Goal: Task Accomplishment & Management: Complete application form

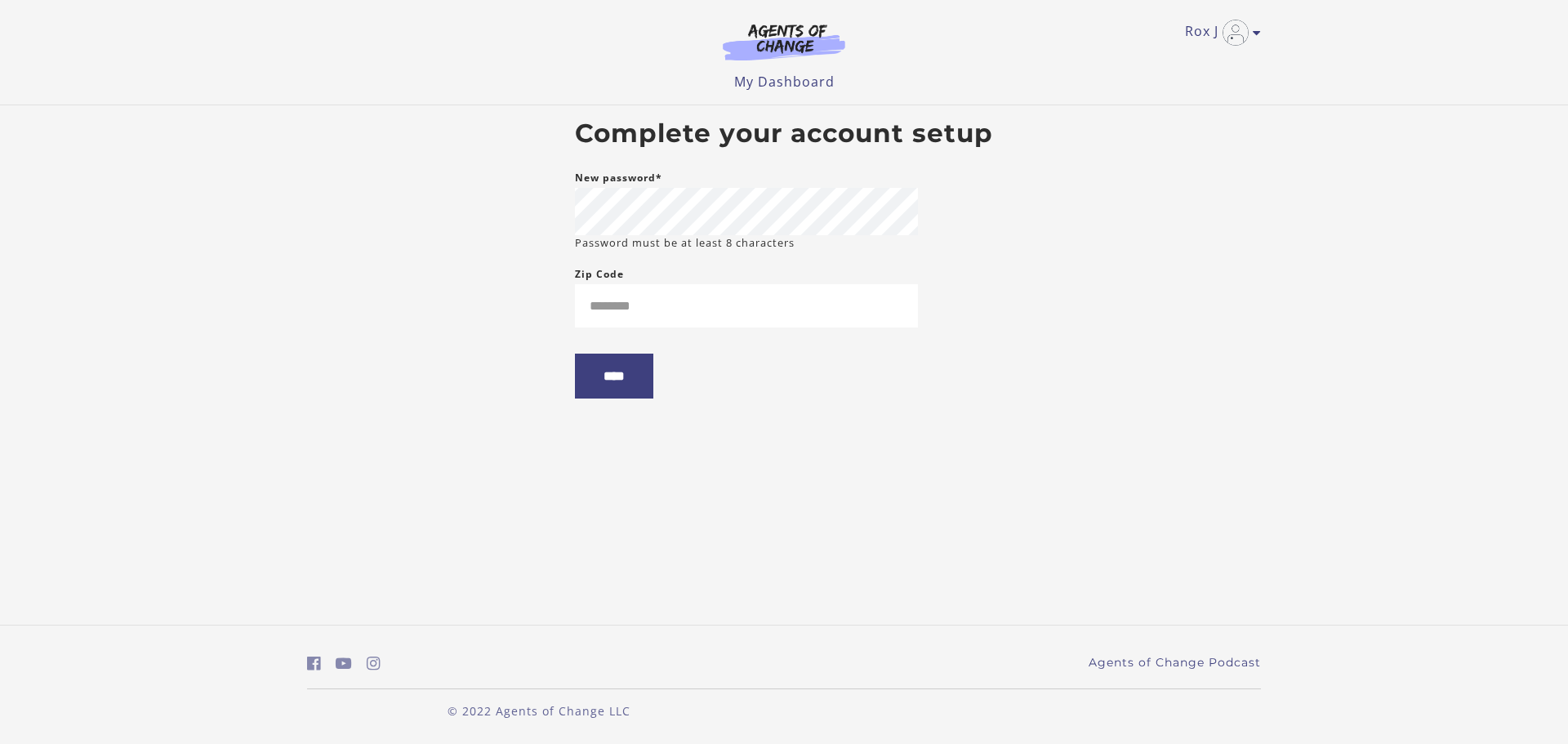
click at [964, 213] on main "Complete your account setup New password* Password must be at least 8 character…" at bounding box center [784, 265] width 444 height 319
type input "*****"
click at [610, 398] on input "****" at bounding box center [614, 376] width 78 height 45
